Goal: Transaction & Acquisition: Obtain resource

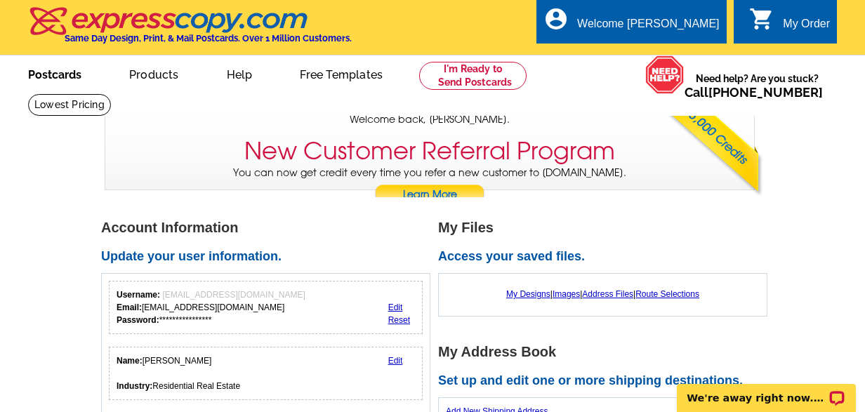
click at [61, 75] on link "Postcards" at bounding box center [55, 73] width 98 height 33
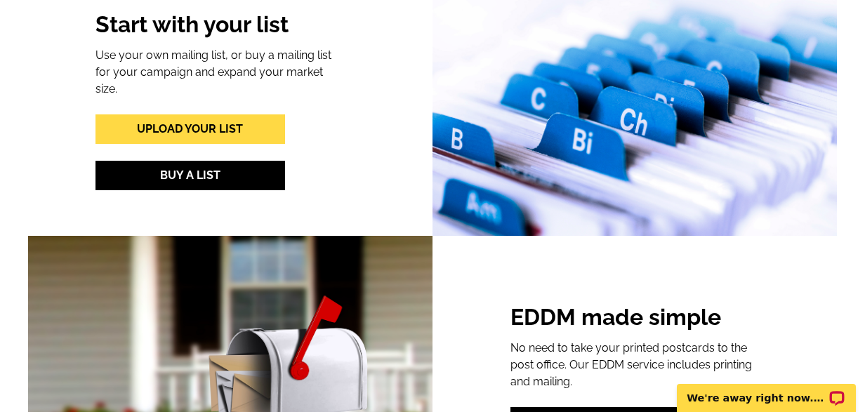
scroll to position [1605, 0]
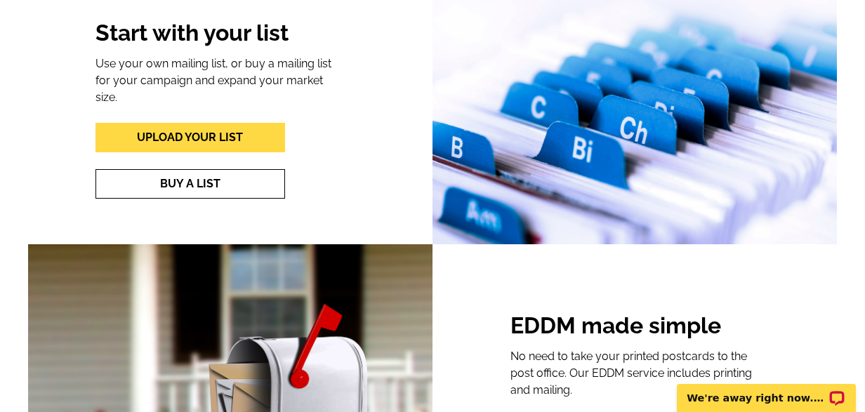
click at [159, 182] on link "Buy A List" at bounding box center [191, 183] width 190 height 29
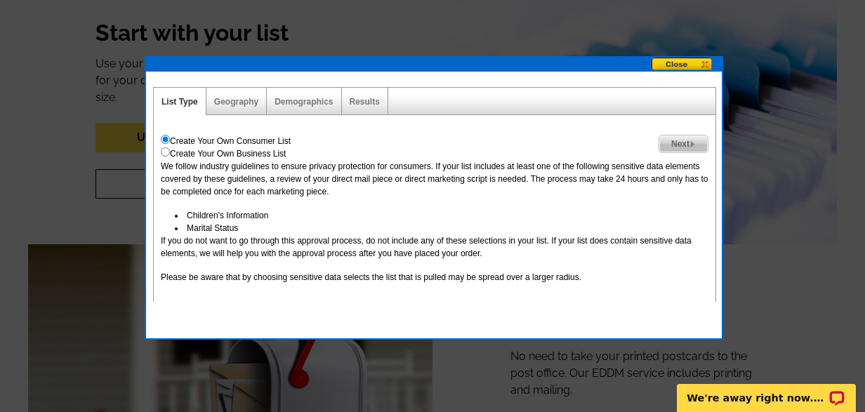
click at [690, 61] on button at bounding box center [687, 65] width 70 height 15
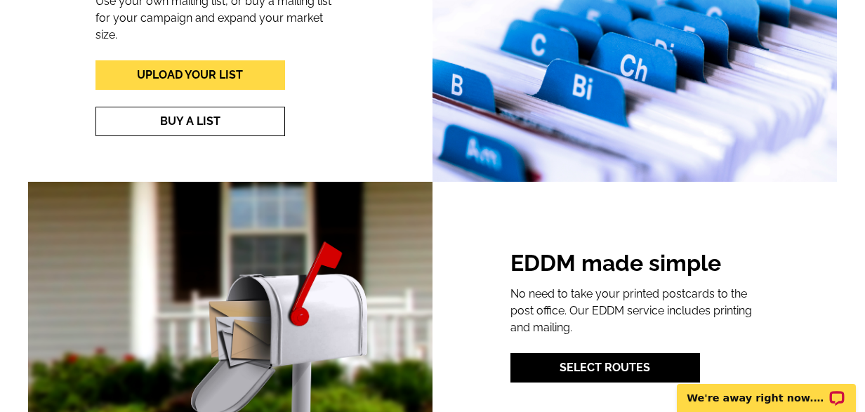
scroll to position [1646, 0]
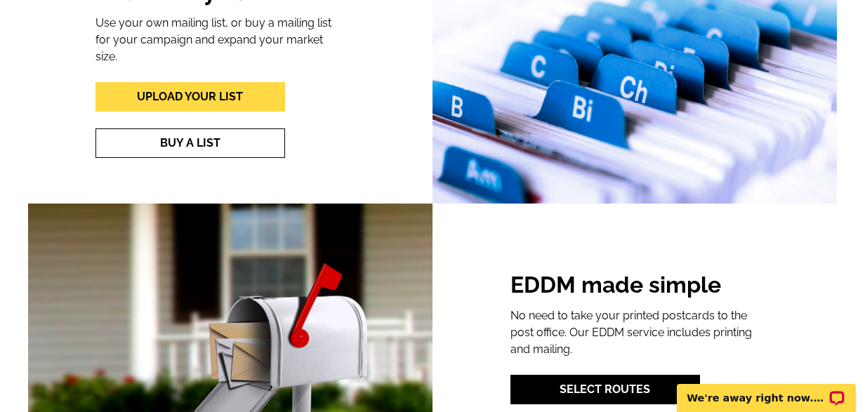
click at [194, 141] on link "Buy A List" at bounding box center [191, 143] width 190 height 29
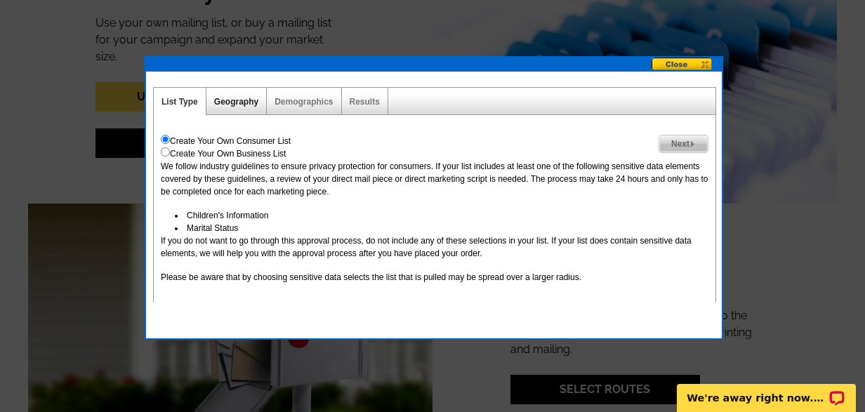
click at [235, 100] on link "Geography" at bounding box center [236, 102] width 44 height 10
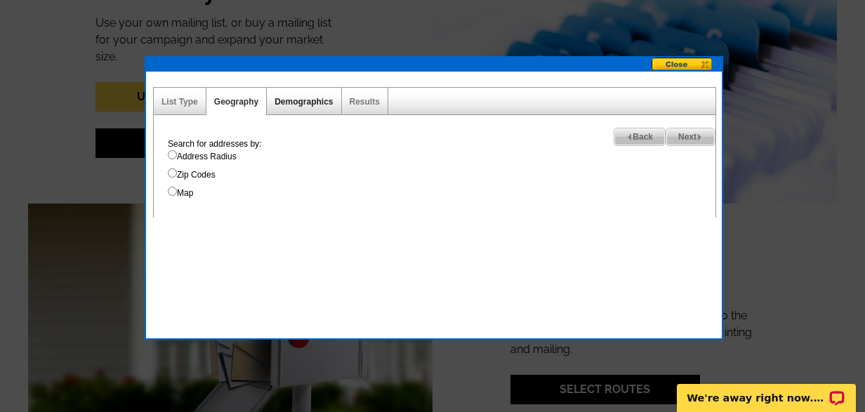
click at [308, 102] on link "Demographics" at bounding box center [304, 102] width 58 height 10
select select
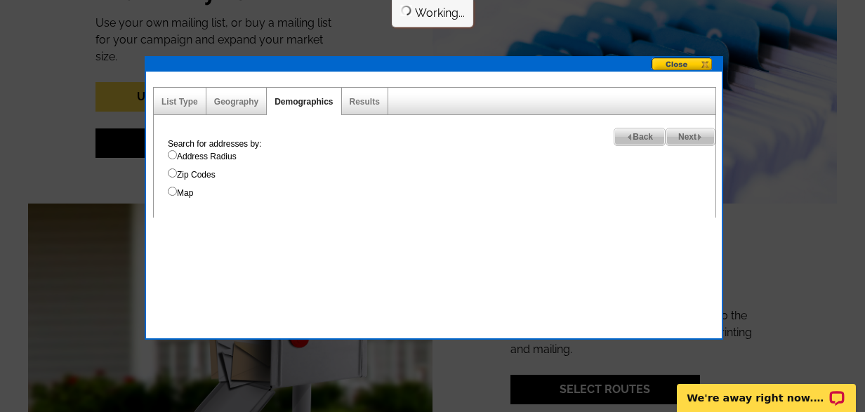
select select
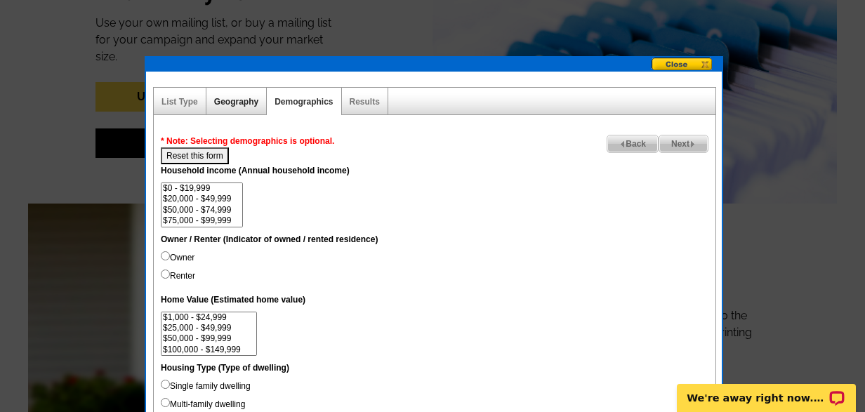
click at [237, 98] on link "Geography" at bounding box center [236, 102] width 44 height 10
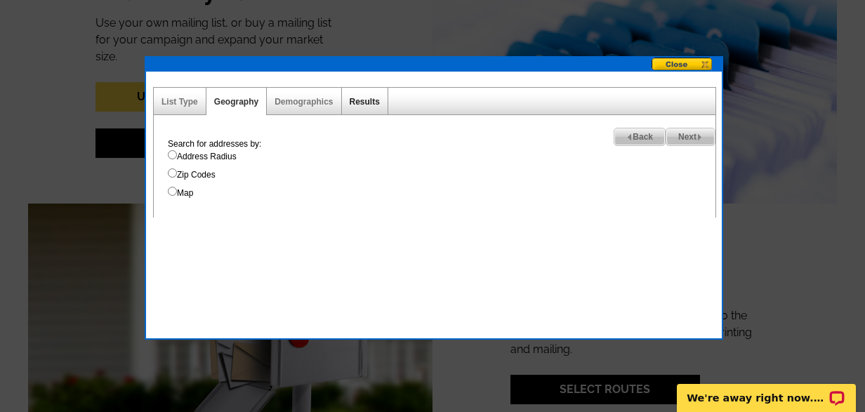
click at [367, 104] on link "Results" at bounding box center [365, 102] width 30 height 10
